Goal: Information Seeking & Learning: Learn about a topic

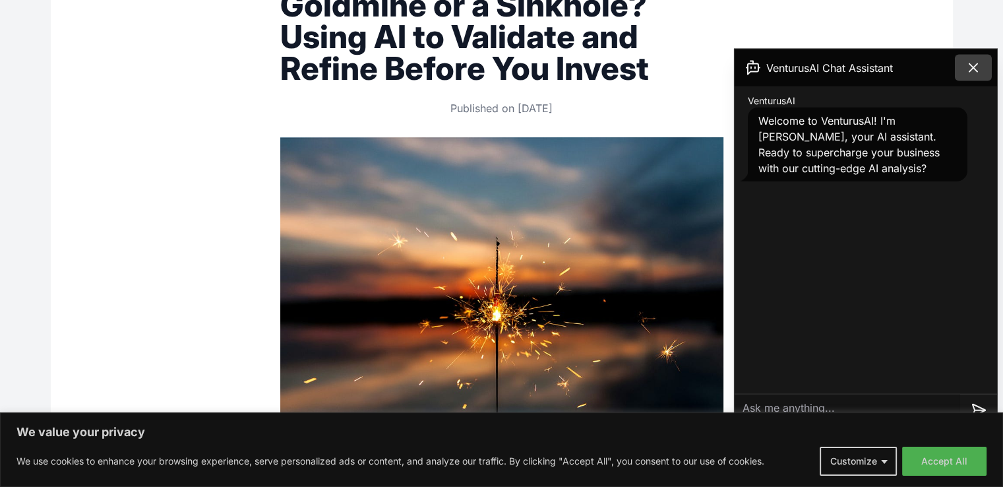
click at [974, 64] on icon at bounding box center [973, 68] width 16 height 16
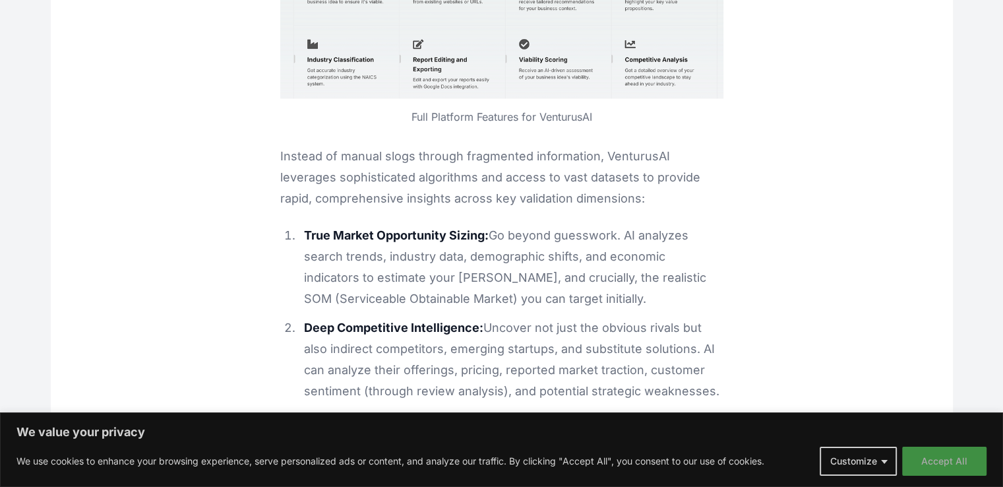
click at [932, 459] on button "Accept All" at bounding box center [944, 460] width 84 height 29
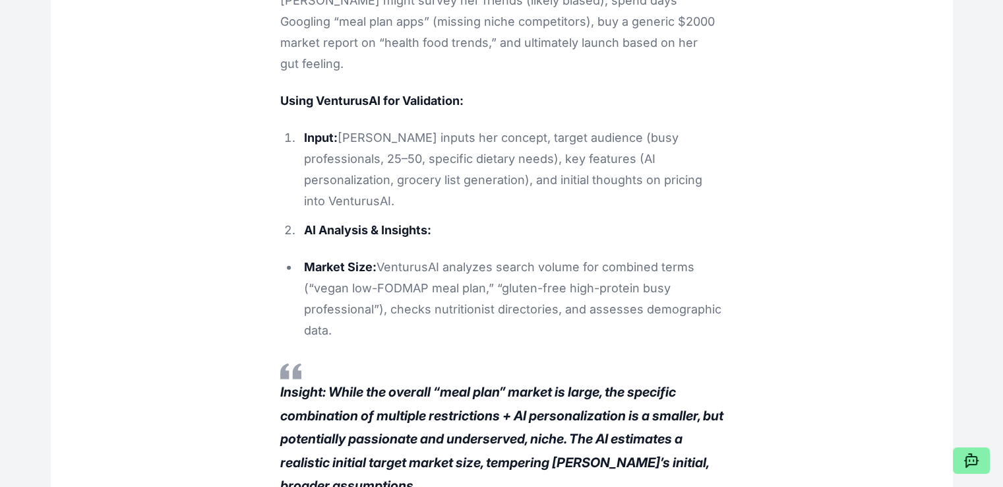
scroll to position [3495, 0]
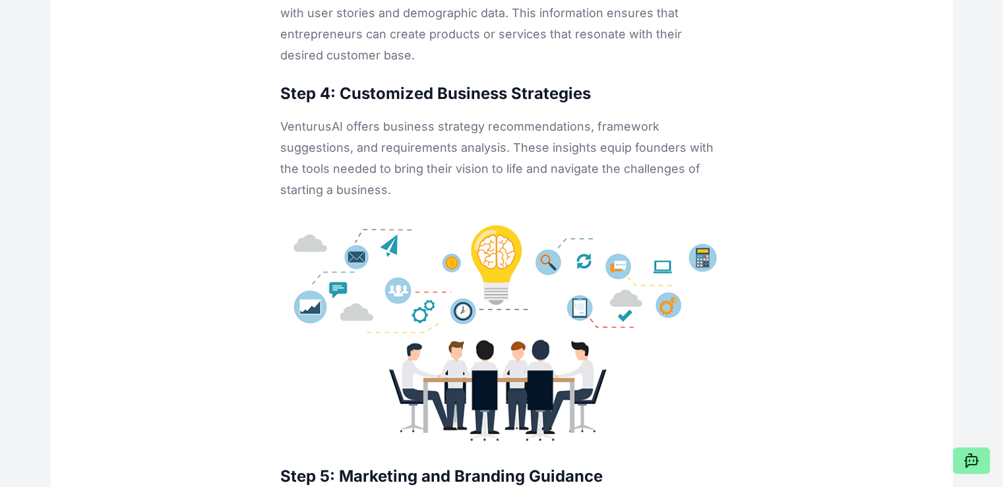
scroll to position [36173, 0]
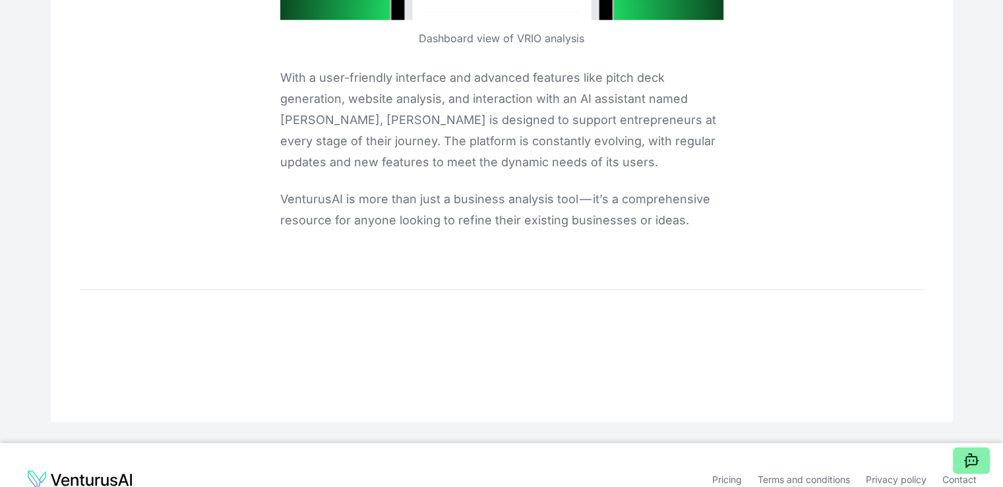
scroll to position [1329, 0]
